Goal: Task Accomplishment & Management: Complete application form

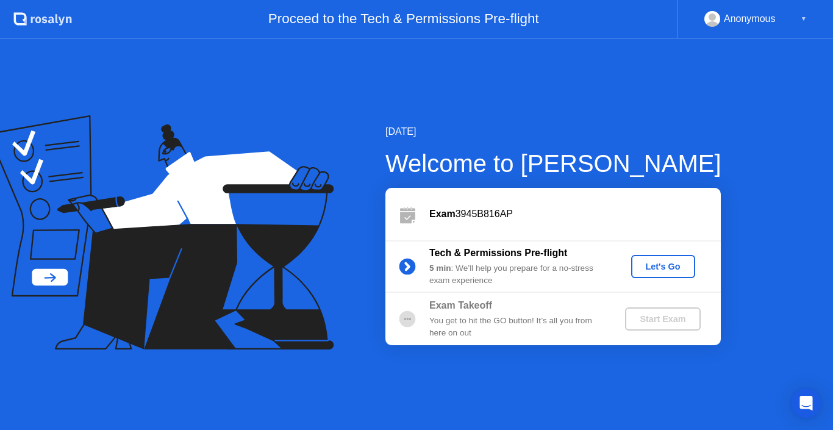
click at [666, 271] on div "Let's Go" at bounding box center [663, 267] width 54 height 10
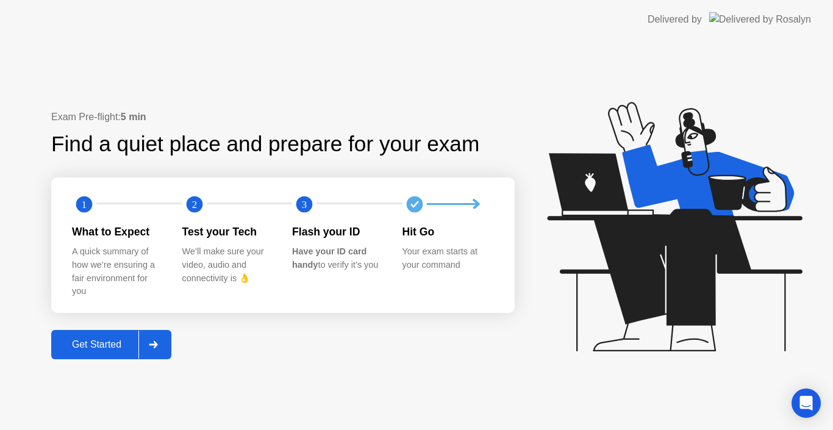
click at [431, 249] on div "Your exam starts at your command" at bounding box center [447, 258] width 91 height 26
click at [78, 347] on div "Get Started" at bounding box center [97, 344] width 84 height 11
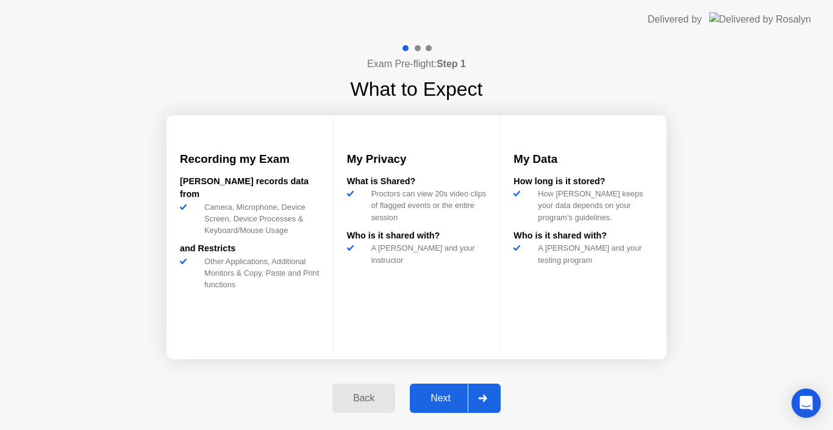
click at [429, 403] on div "Next" at bounding box center [440, 398] width 54 height 11
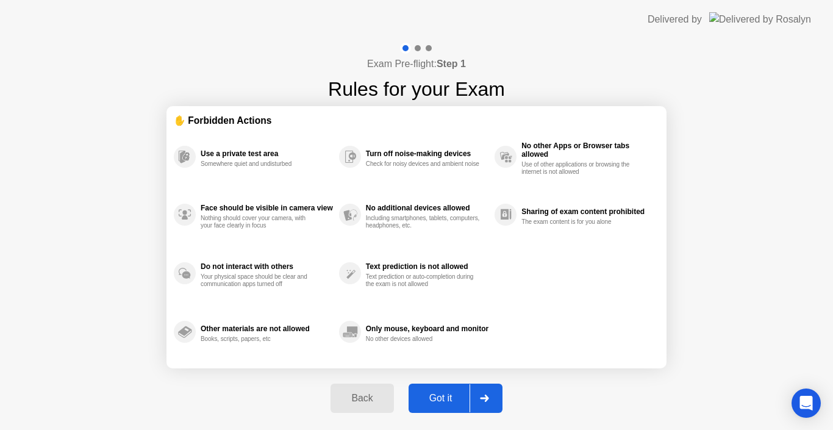
click at [429, 403] on div "Got it" at bounding box center [440, 398] width 57 height 11
select select "**********"
select select "*******"
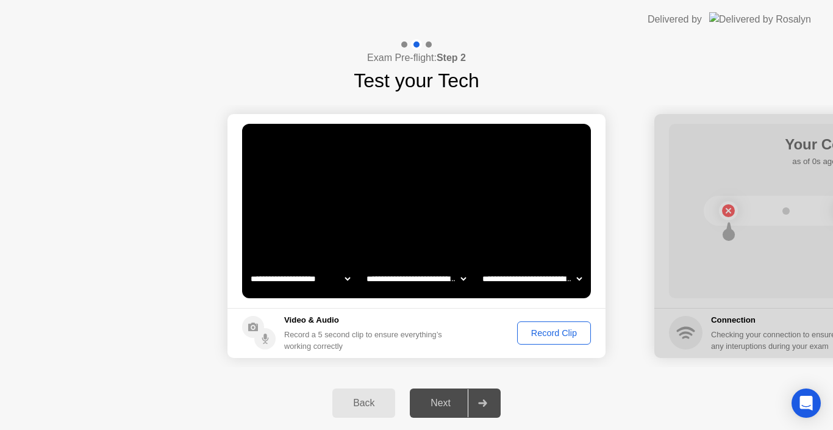
click at [454, 279] on select "**********" at bounding box center [416, 278] width 104 height 24
click at [488, 279] on select "**********" at bounding box center [532, 278] width 104 height 24
click at [489, 204] on video at bounding box center [416, 211] width 349 height 174
click at [460, 400] on div "Next" at bounding box center [440, 403] width 54 height 11
click at [480, 404] on icon at bounding box center [482, 402] width 9 height 7
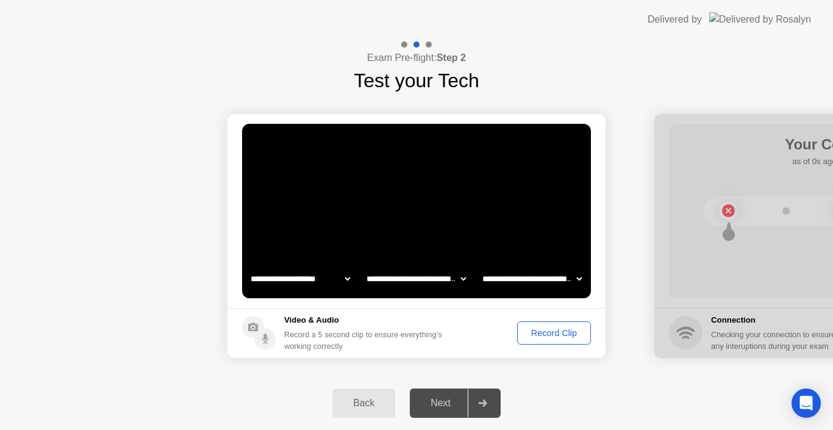
click at [480, 404] on icon at bounding box center [482, 402] width 9 height 7
click at [560, 334] on div "Record Clip" at bounding box center [553, 333] width 65 height 10
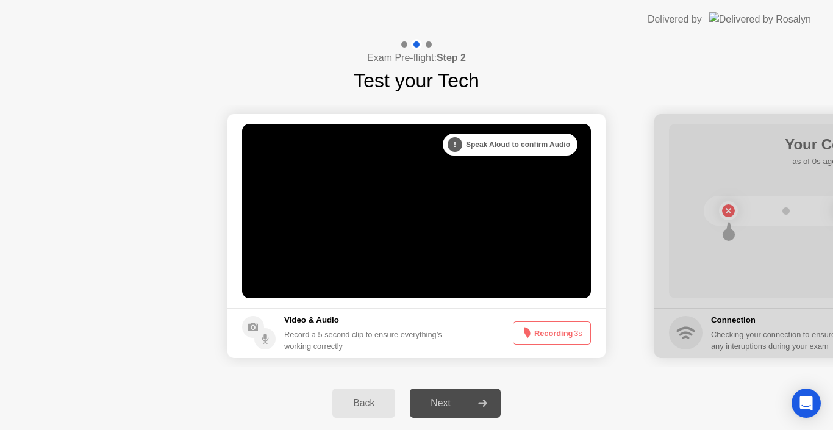
click at [560, 334] on button "Recording 3s" at bounding box center [552, 332] width 78 height 23
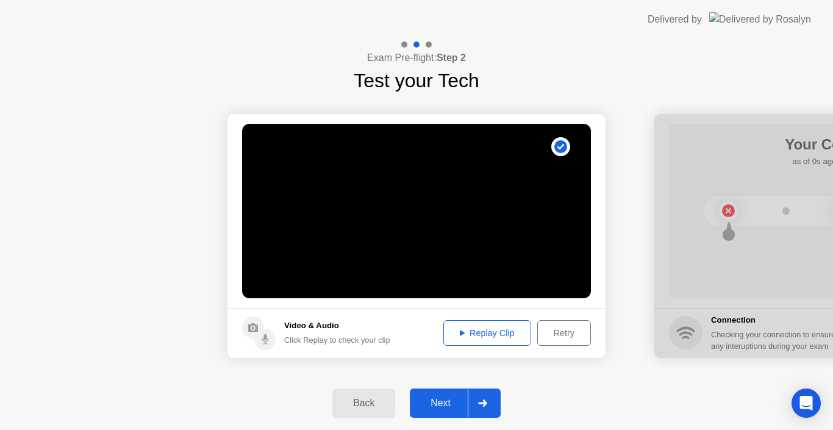
click at [454, 404] on div "Next" at bounding box center [440, 403] width 54 height 11
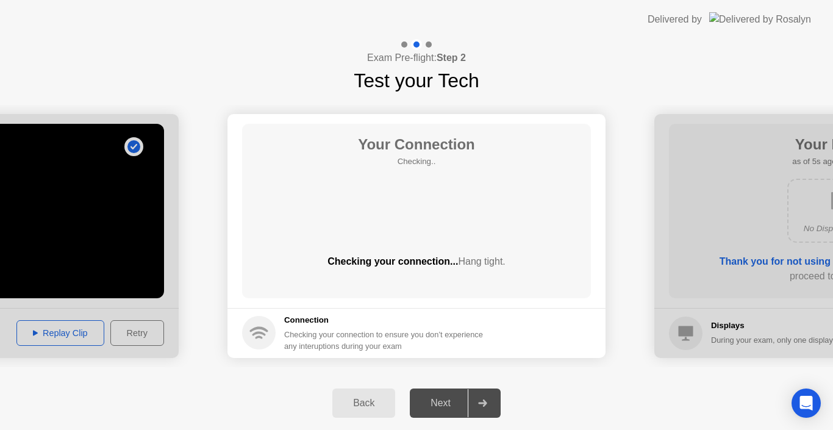
click at [455, 404] on div "Next" at bounding box center [440, 403] width 54 height 11
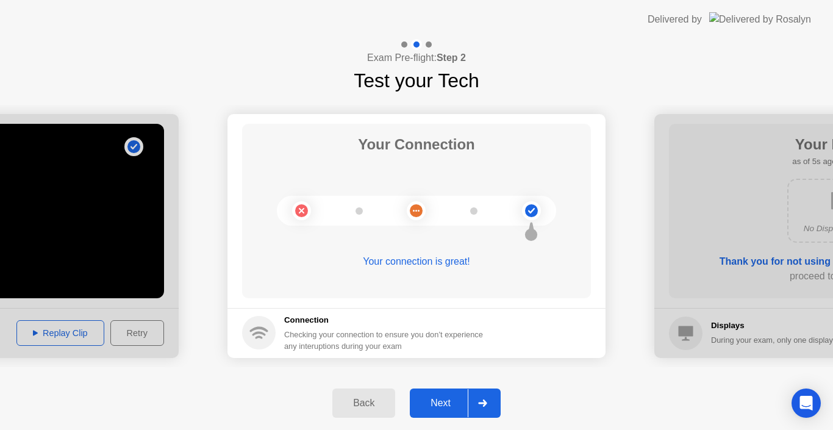
click at [454, 406] on div "Next" at bounding box center [440, 403] width 54 height 11
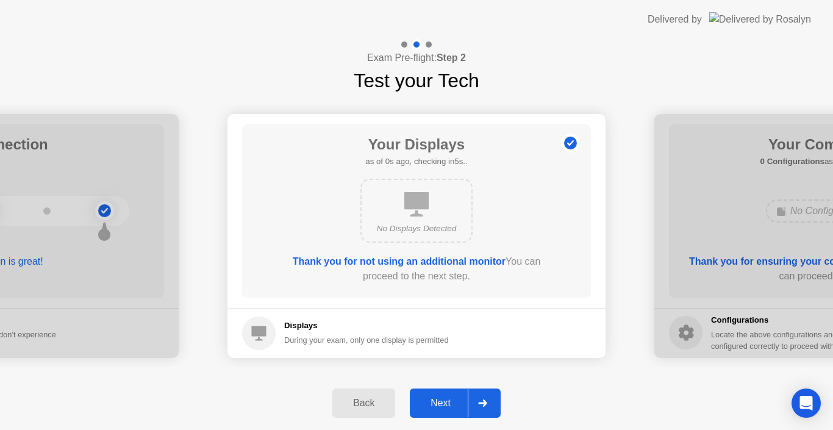
click at [452, 398] on div "Next" at bounding box center [440, 403] width 54 height 11
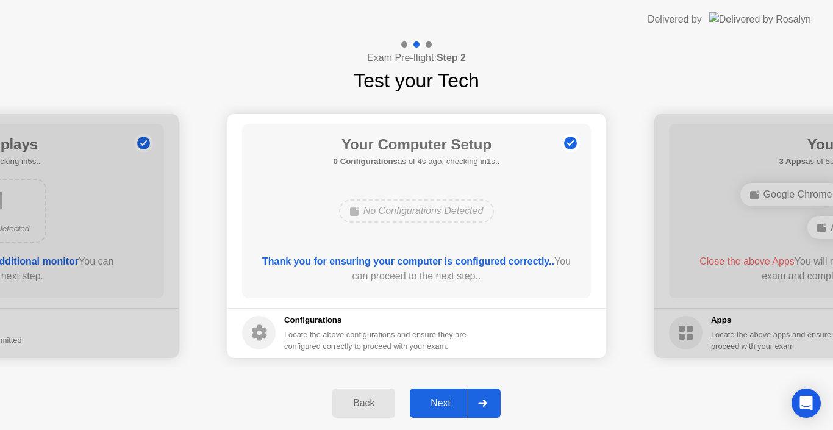
click at [451, 394] on button "Next" at bounding box center [455, 402] width 91 height 29
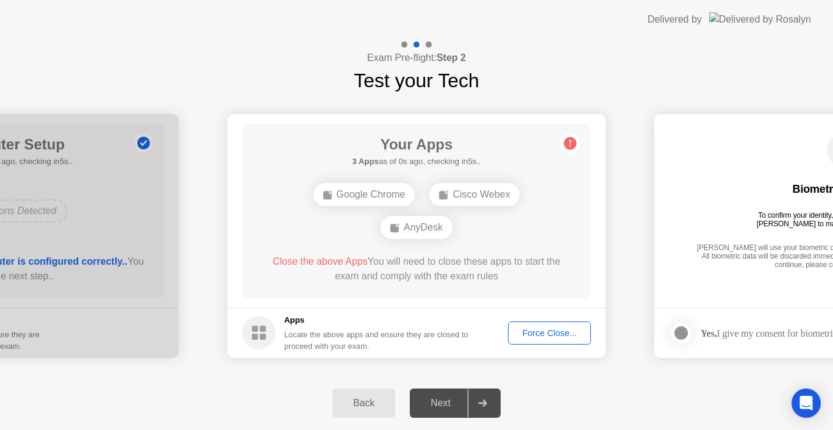
click at [532, 329] on div "Force Close..." at bounding box center [549, 333] width 74 height 10
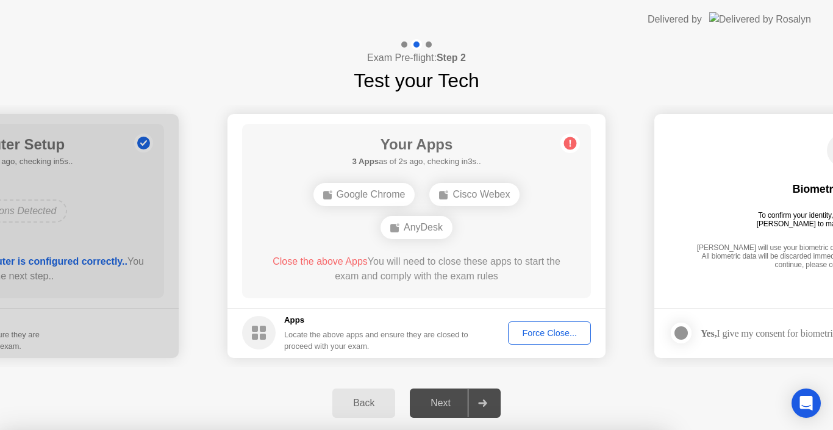
click at [527, 429] on div at bounding box center [416, 430] width 833 height 0
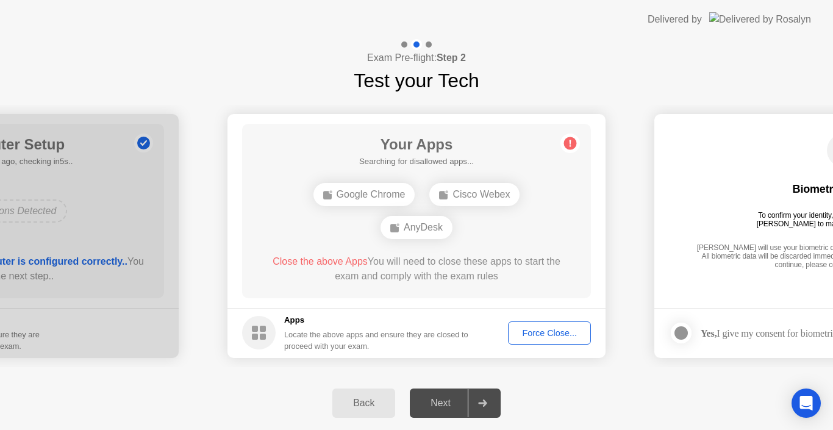
click at [440, 403] on div "Next" at bounding box center [440, 403] width 54 height 11
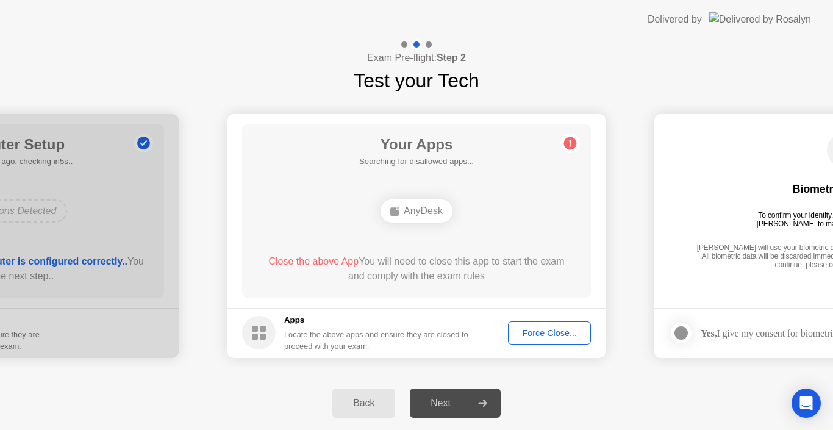
click at [542, 337] on div "Force Close..." at bounding box center [549, 333] width 74 height 10
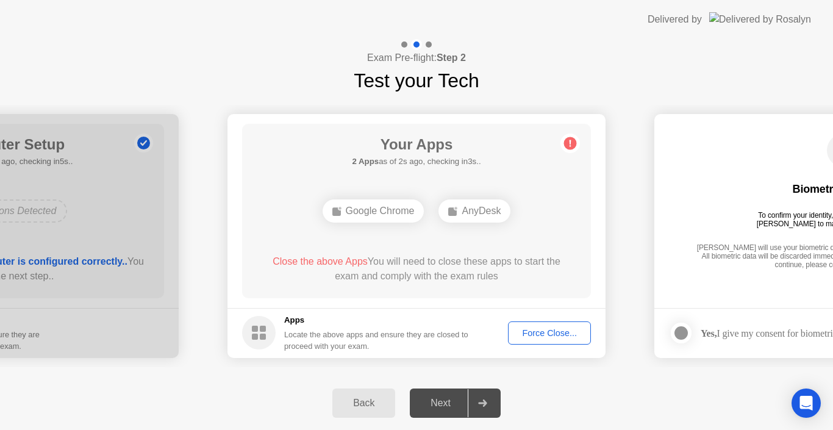
click at [521, 335] on div "Force Close..." at bounding box center [549, 333] width 74 height 10
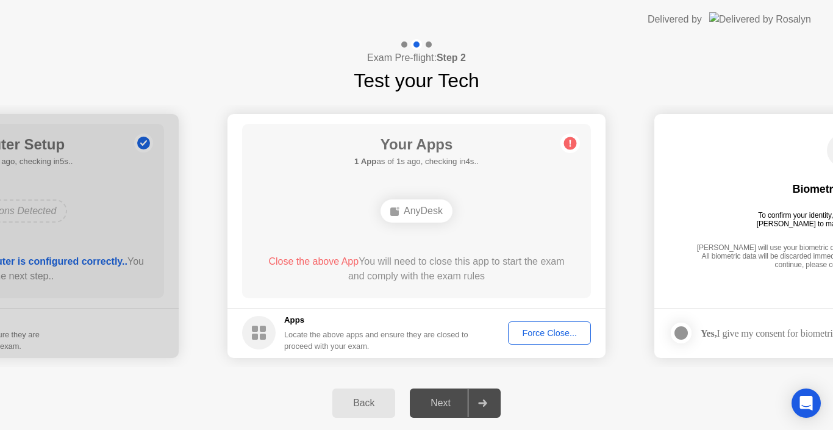
click at [569, 334] on div "Force Close..." at bounding box center [549, 333] width 74 height 10
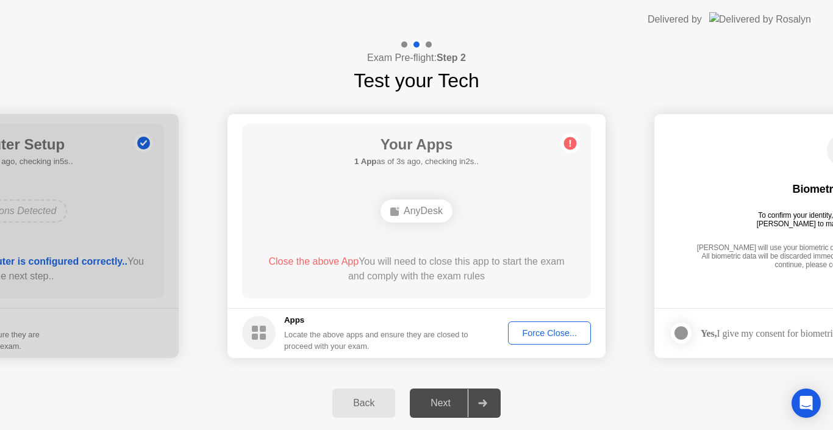
click at [408, 401] on div "Back Next" at bounding box center [416, 403] width 833 height 54
click at [516, 334] on div "Force Close..." at bounding box center [549, 333] width 74 height 10
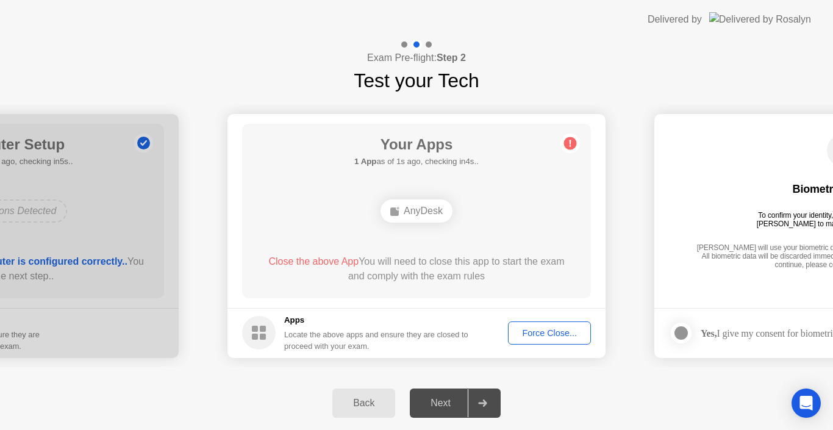
click at [560, 337] on div "Force Close..." at bounding box center [549, 333] width 74 height 10
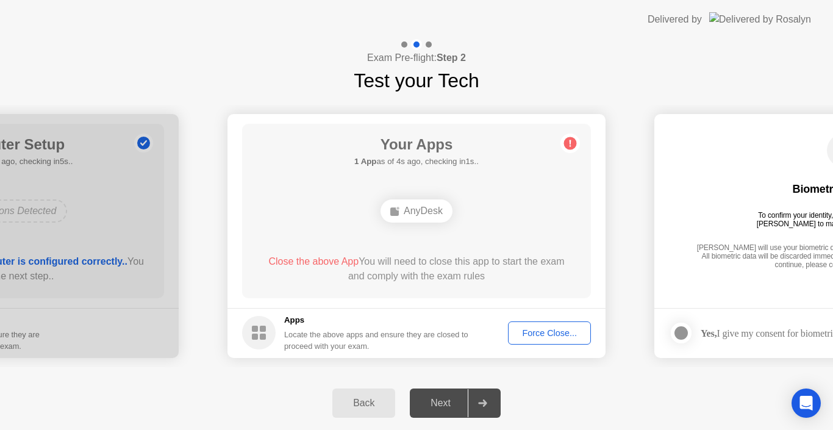
click at [555, 330] on div "Force Close..." at bounding box center [549, 333] width 74 height 10
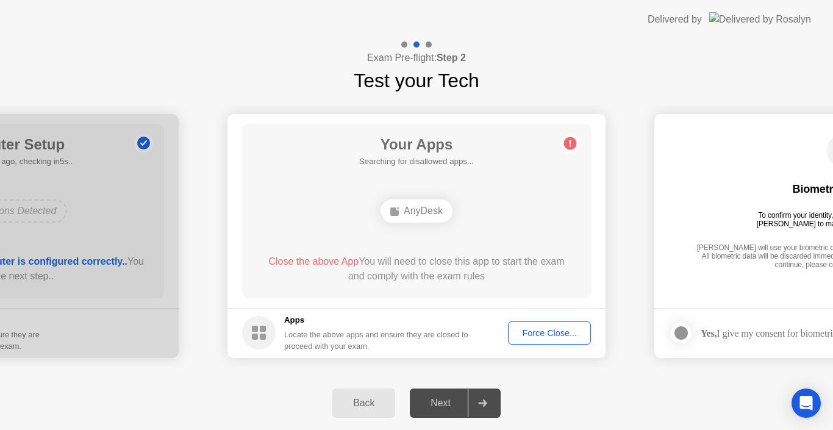
click at [280, 184] on div "Your Apps Searching for disallowed apps... AnyDesk Close the above App You will…" at bounding box center [416, 211] width 349 height 174
click at [515, 331] on div "Force Close..." at bounding box center [549, 333] width 74 height 10
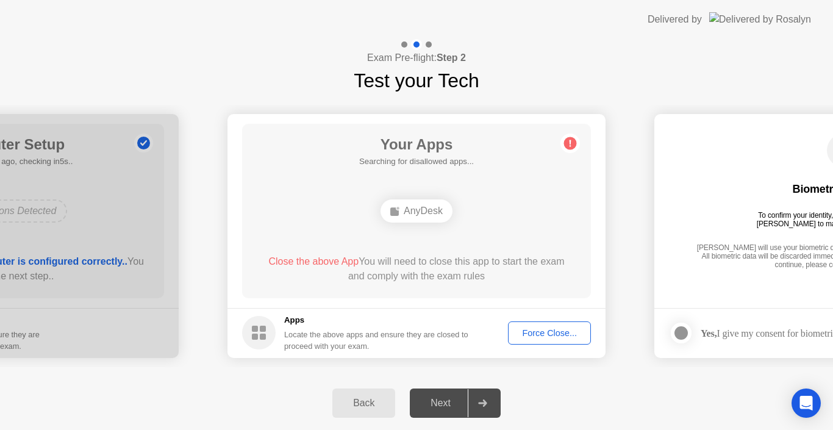
click at [534, 328] on div "Force Close..." at bounding box center [549, 333] width 74 height 10
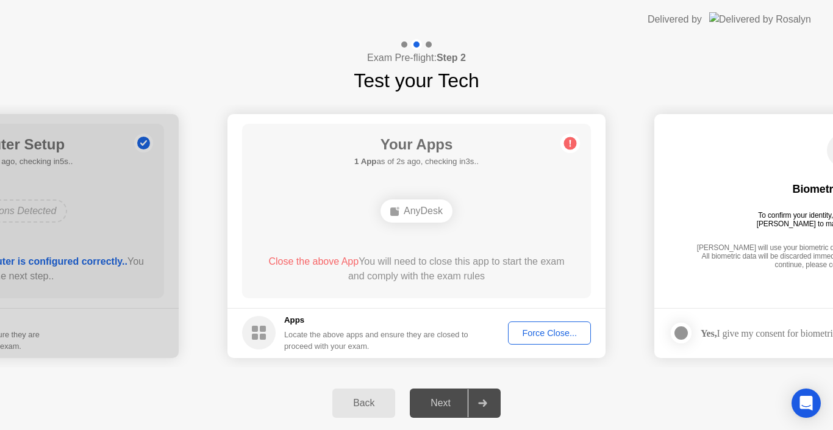
click at [523, 330] on div "Force Close..." at bounding box center [549, 333] width 74 height 10
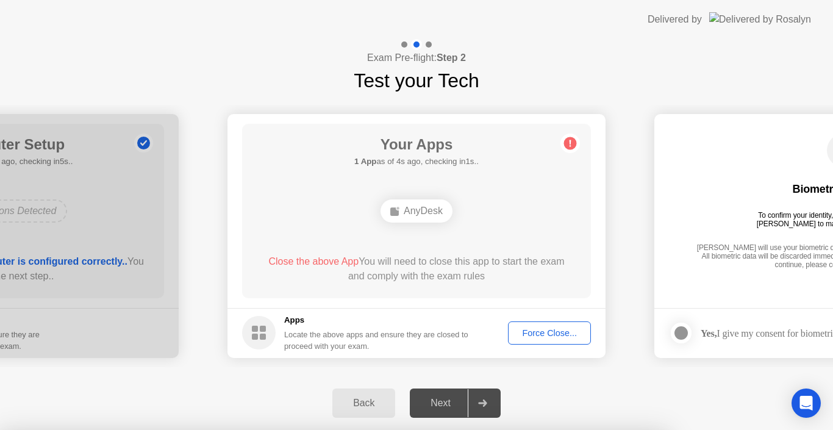
click at [510, 429] on div at bounding box center [416, 430] width 833 height 0
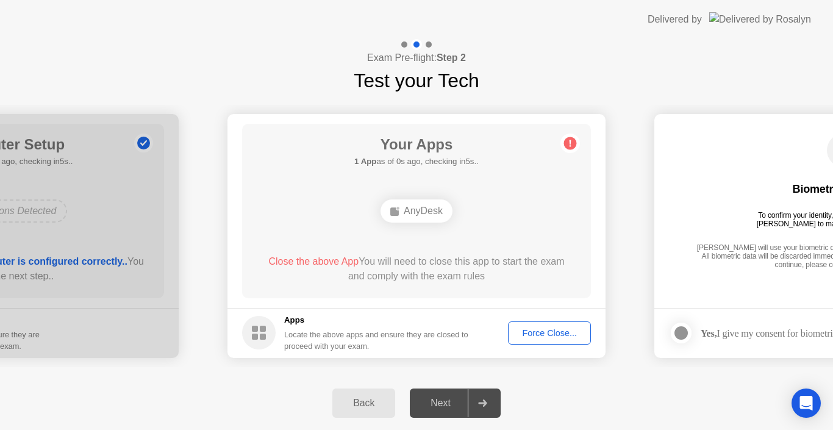
click at [519, 333] on div "Force Close..." at bounding box center [549, 333] width 74 height 10
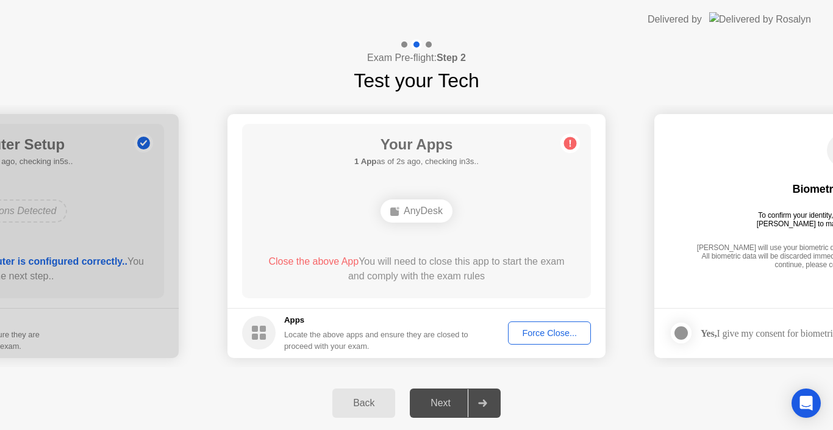
click at [524, 333] on div "Force Close..." at bounding box center [549, 333] width 74 height 10
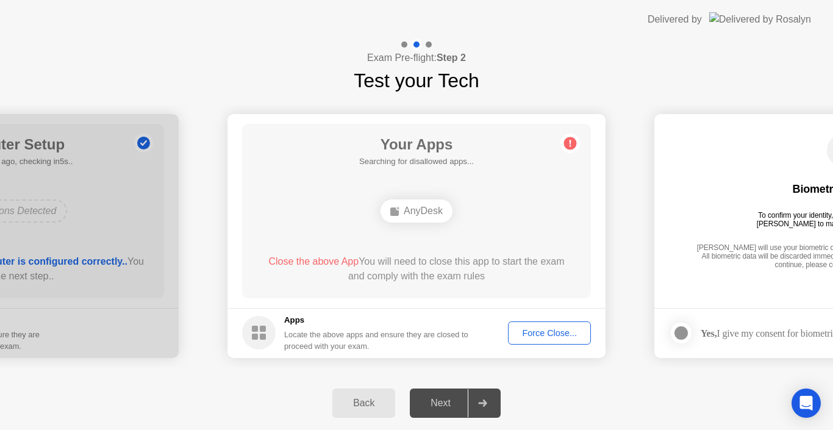
click at [549, 341] on button "Force Close..." at bounding box center [549, 332] width 83 height 23
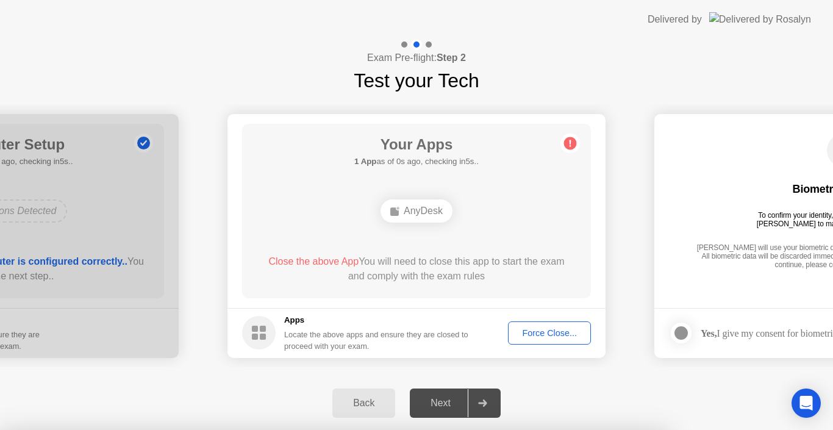
click at [646, 429] on div at bounding box center [416, 430] width 833 height 0
click at [609, 429] on div at bounding box center [416, 430] width 833 height 0
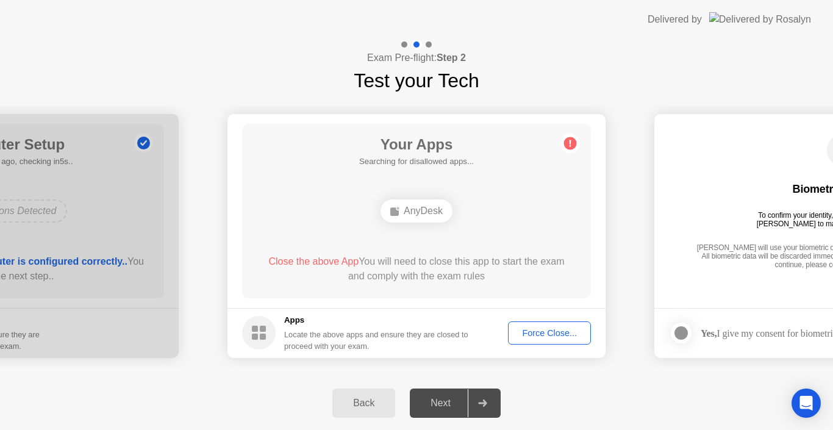
click at [511, 335] on button "Force Close..." at bounding box center [549, 332] width 83 height 23
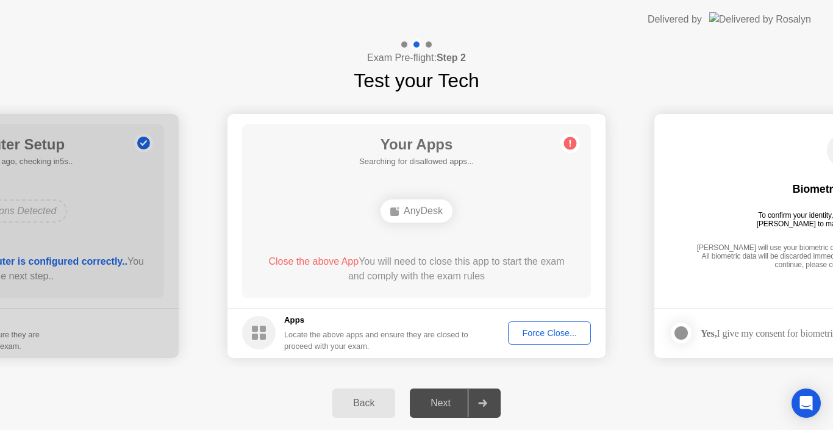
click at [539, 334] on div "Force Close..." at bounding box center [549, 333] width 74 height 10
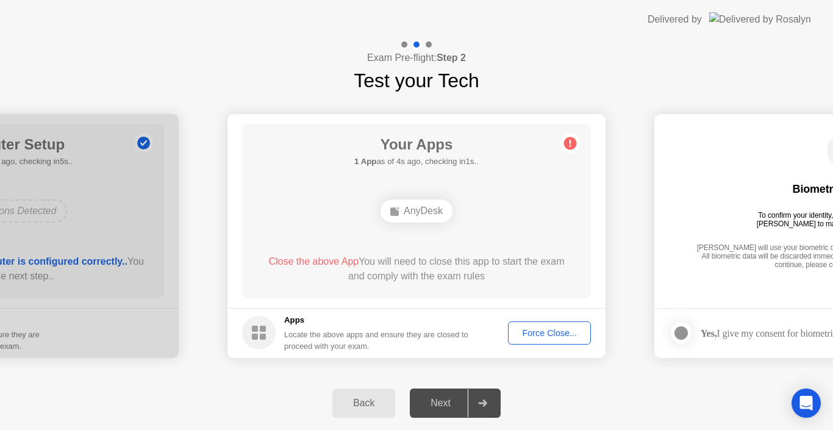
click at [526, 333] on div "Force Close..." at bounding box center [549, 333] width 74 height 10
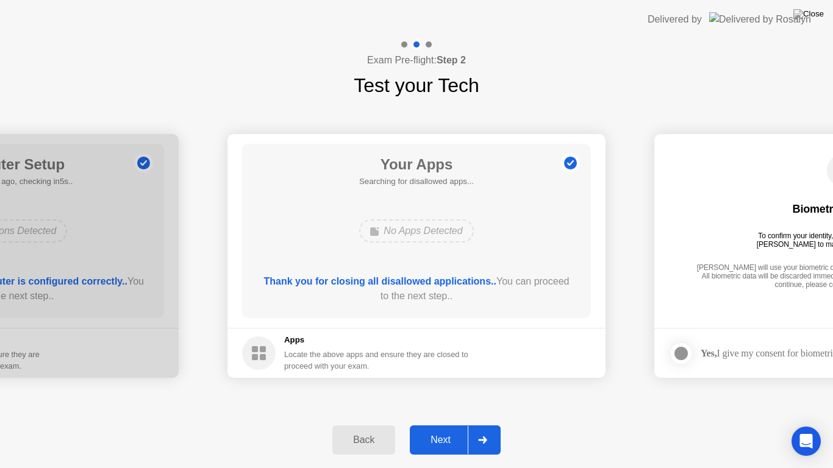
click at [449, 429] on button "Next" at bounding box center [455, 440] width 91 height 29
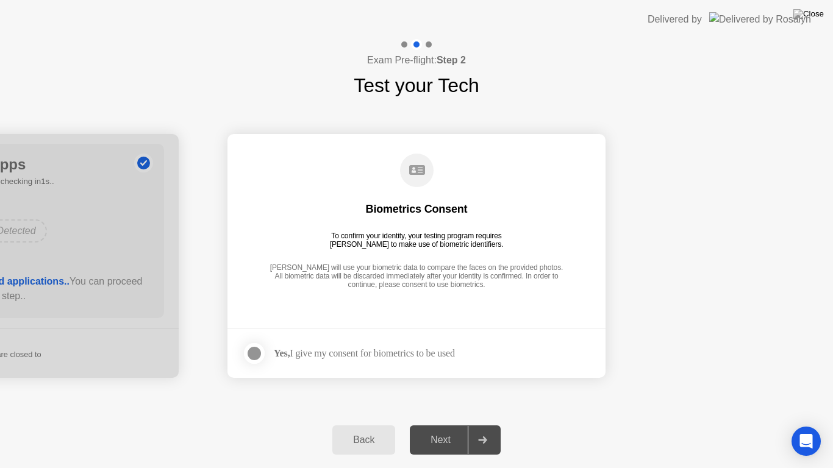
click at [257, 352] on div at bounding box center [254, 353] width 15 height 15
click at [488, 429] on div at bounding box center [482, 440] width 29 height 28
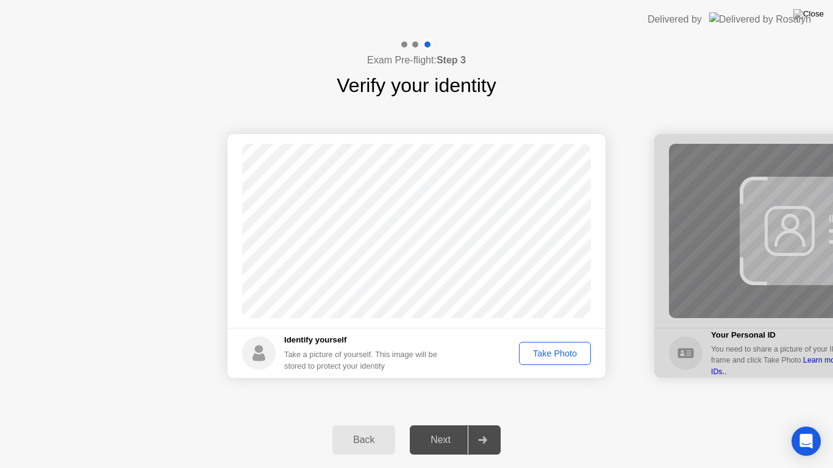
click at [560, 349] on div "Take Photo" at bounding box center [554, 354] width 63 height 10
click at [441, 429] on div "Next" at bounding box center [440, 440] width 54 height 11
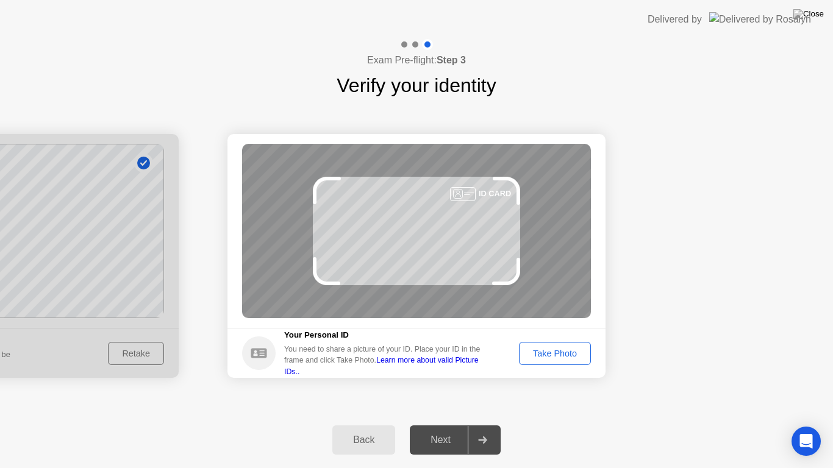
click at [541, 356] on div "Take Photo" at bounding box center [554, 354] width 63 height 10
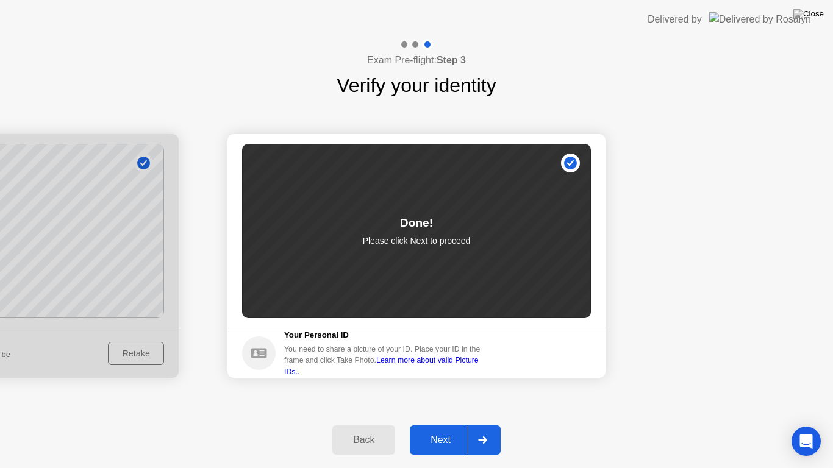
click at [456, 429] on button "Next" at bounding box center [455, 440] width 91 height 29
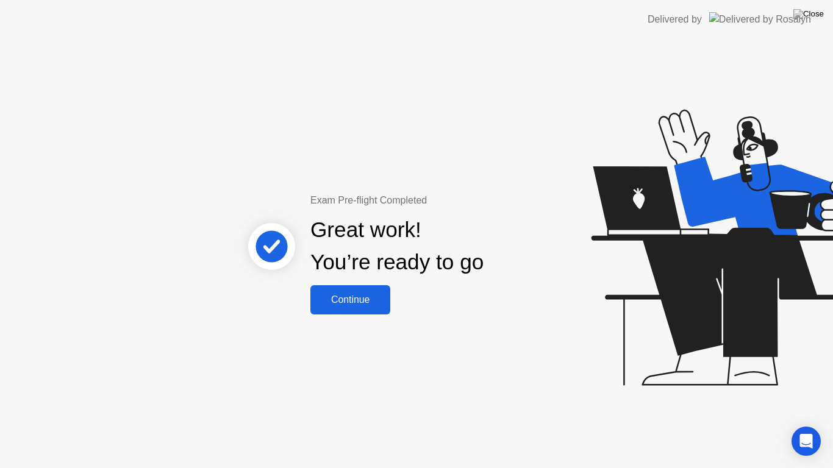
click at [368, 294] on div "Continue" at bounding box center [350, 299] width 73 height 11
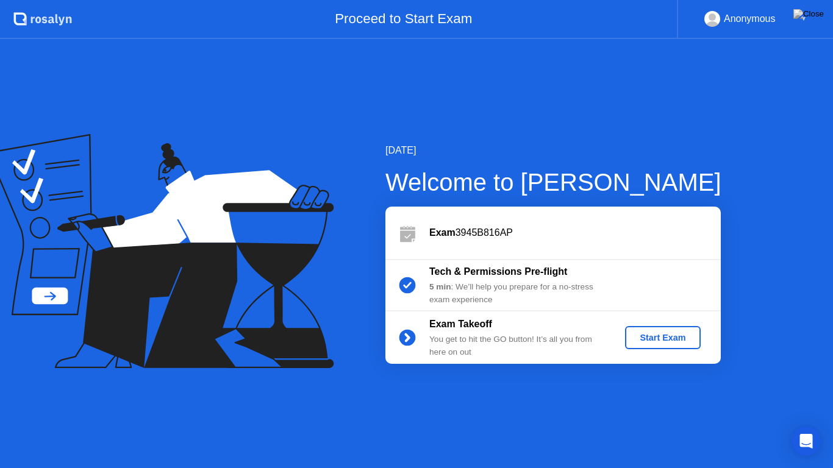
click at [646, 334] on div "Start Exam" at bounding box center [662, 338] width 65 height 10
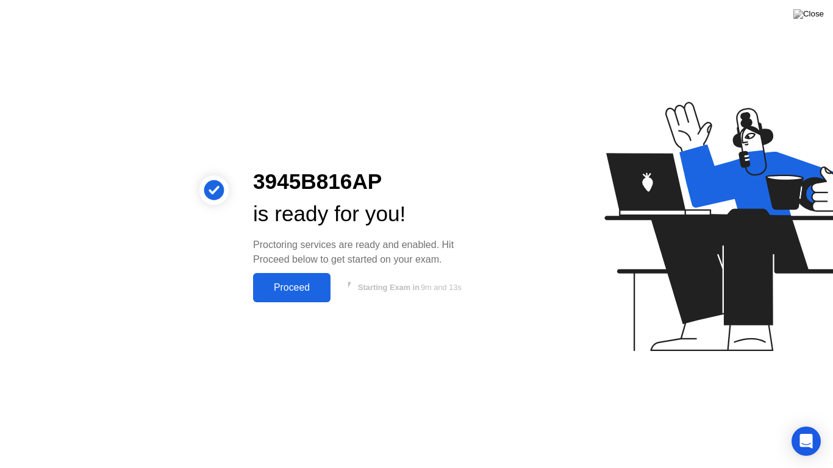
click at [315, 296] on button "Proceed" at bounding box center [291, 287] width 77 height 29
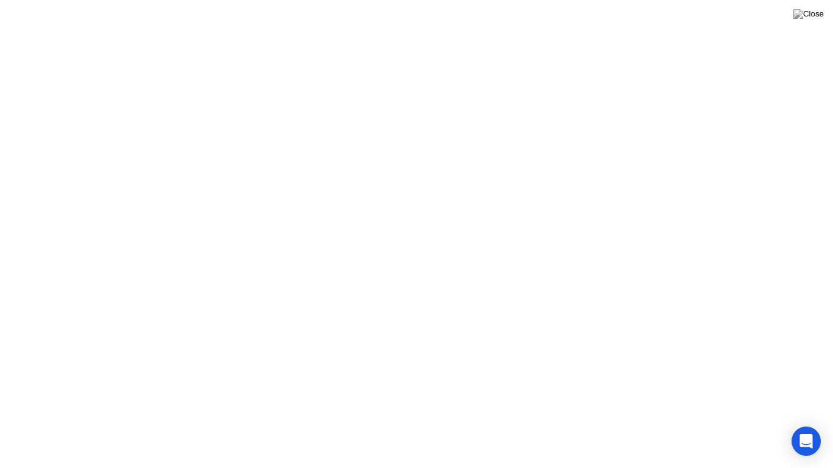
click div "Got it!"
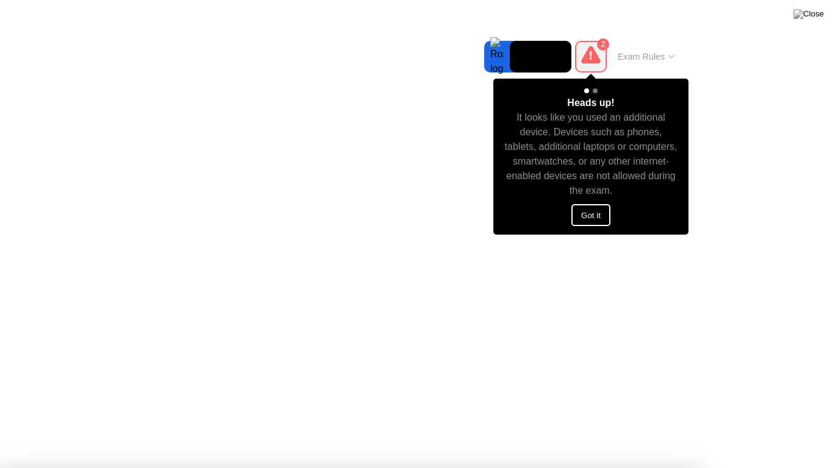
click at [596, 217] on button "Got it" at bounding box center [590, 215] width 39 height 22
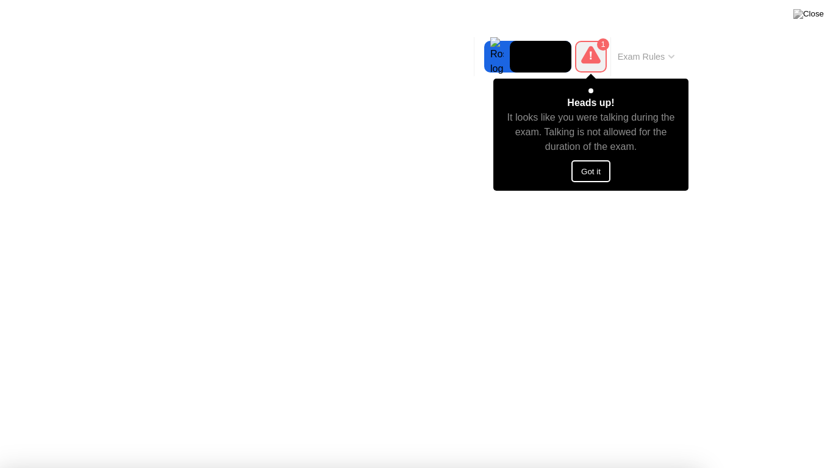
click at [594, 168] on button "Got it" at bounding box center [590, 171] width 39 height 22
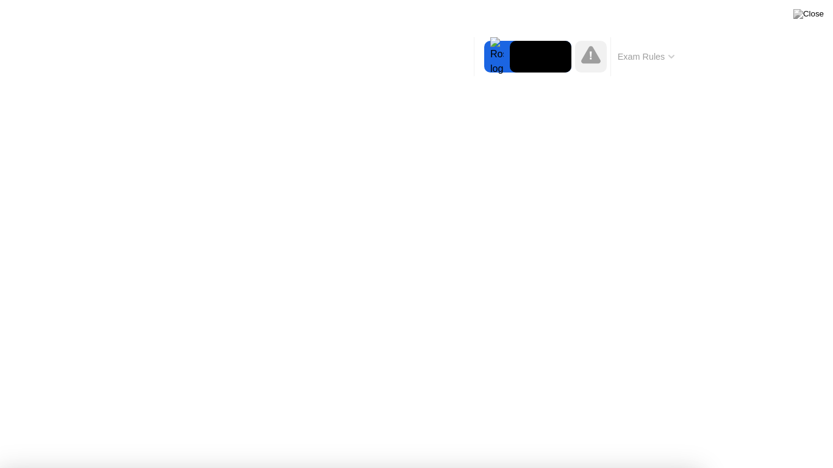
click div "Heads up! A [PERSON_NAME] reviewed a flagged event in your session and wants to…"
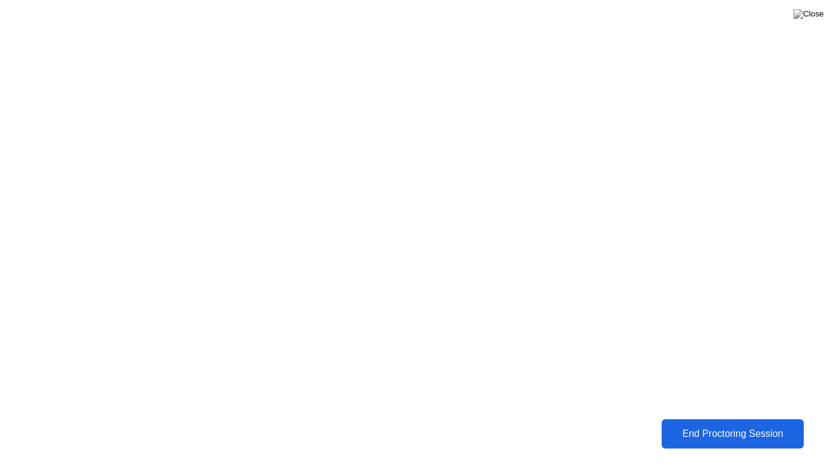
click at [767, 429] on div "End Proctoring Session" at bounding box center [732, 434] width 135 height 11
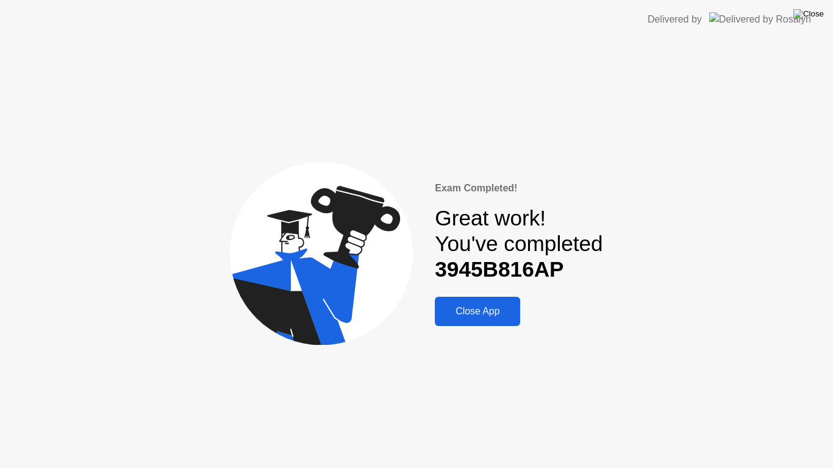
click at [821, 15] on img at bounding box center [808, 14] width 30 height 10
click at [466, 429] on div at bounding box center [416, 468] width 833 height 0
